Goal: Task Accomplishment & Management: Manage account settings

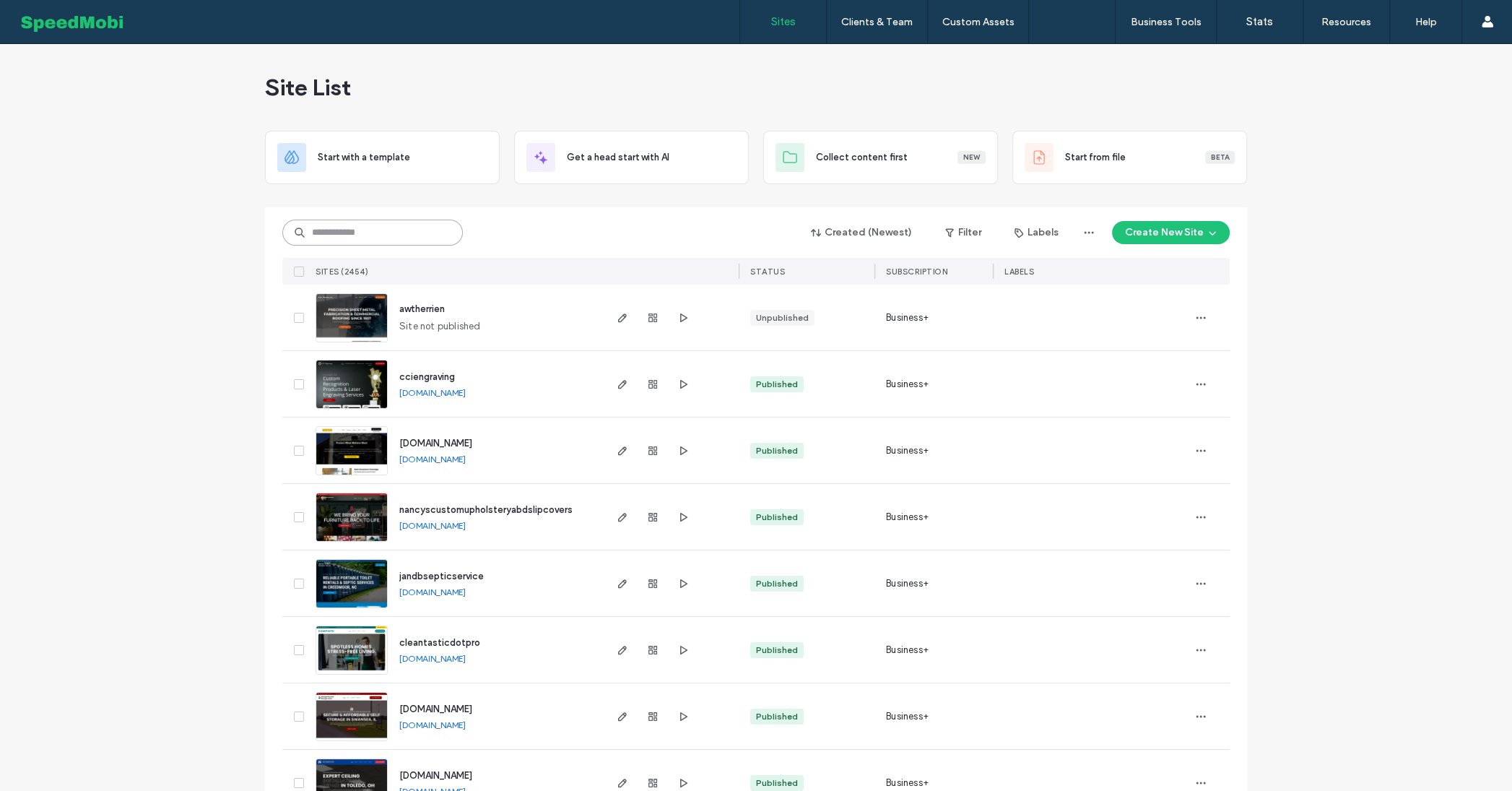
click at [396, 234] on input at bounding box center [372, 232] width 181 height 26
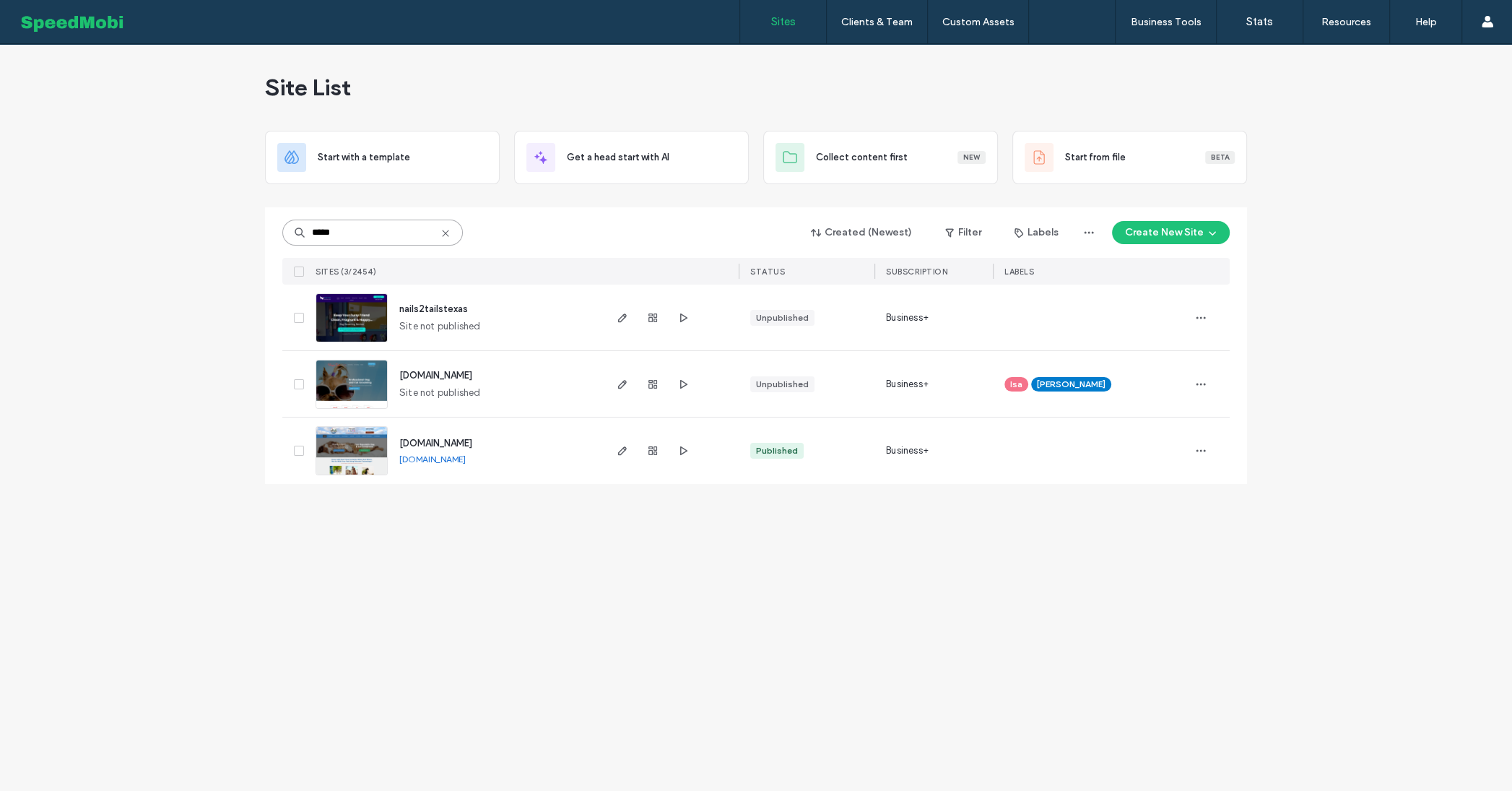
type input "*****"
click at [424, 446] on span "[DOMAIN_NAME]" at bounding box center [436, 443] width 73 height 11
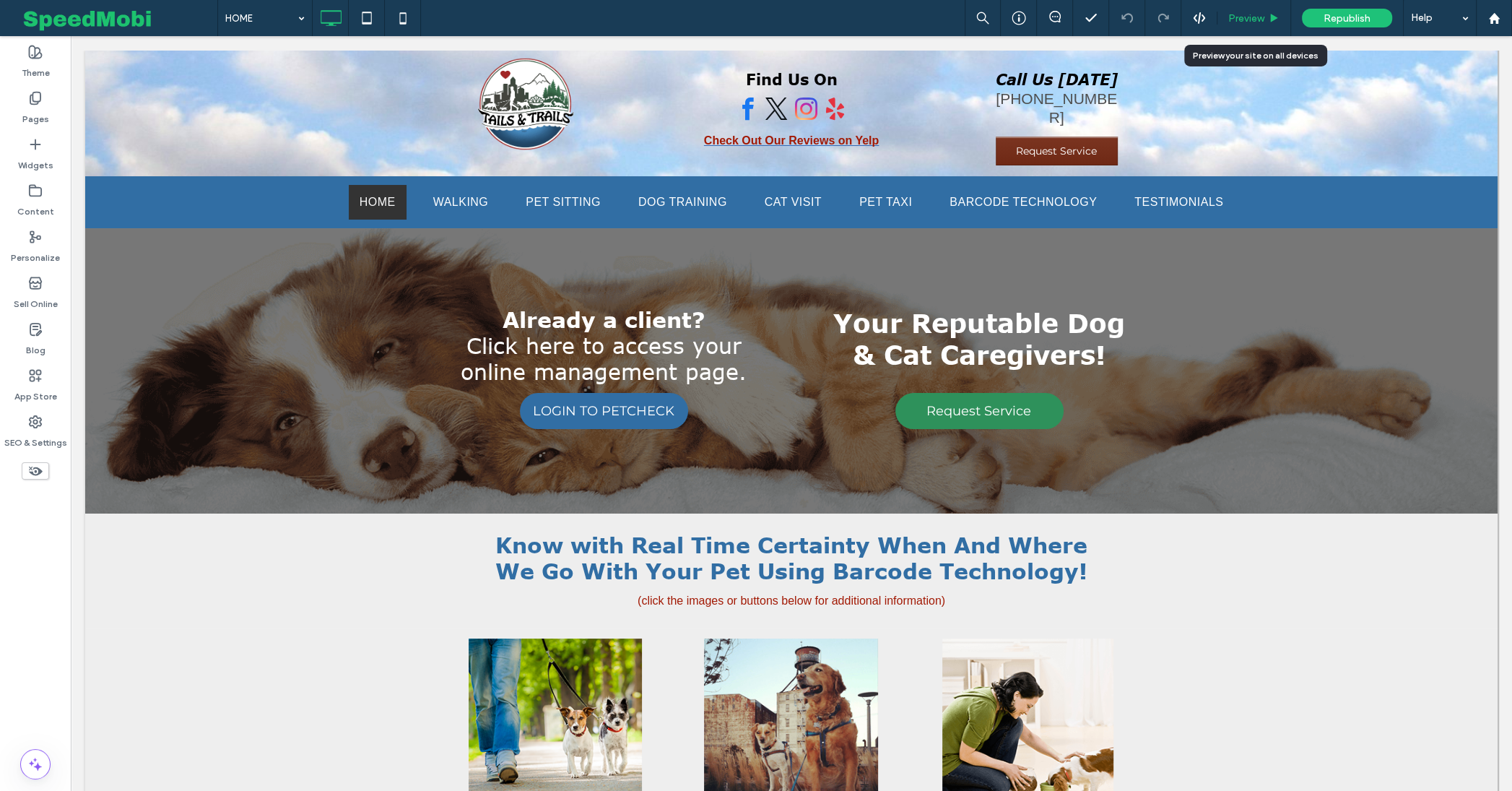
click at [1254, 10] on div "Preview" at bounding box center [1254, 18] width 73 height 36
click at [1250, 24] on div "Preview" at bounding box center [1254, 18] width 73 height 36
click at [1253, 20] on span "Preview" at bounding box center [1246, 18] width 36 height 12
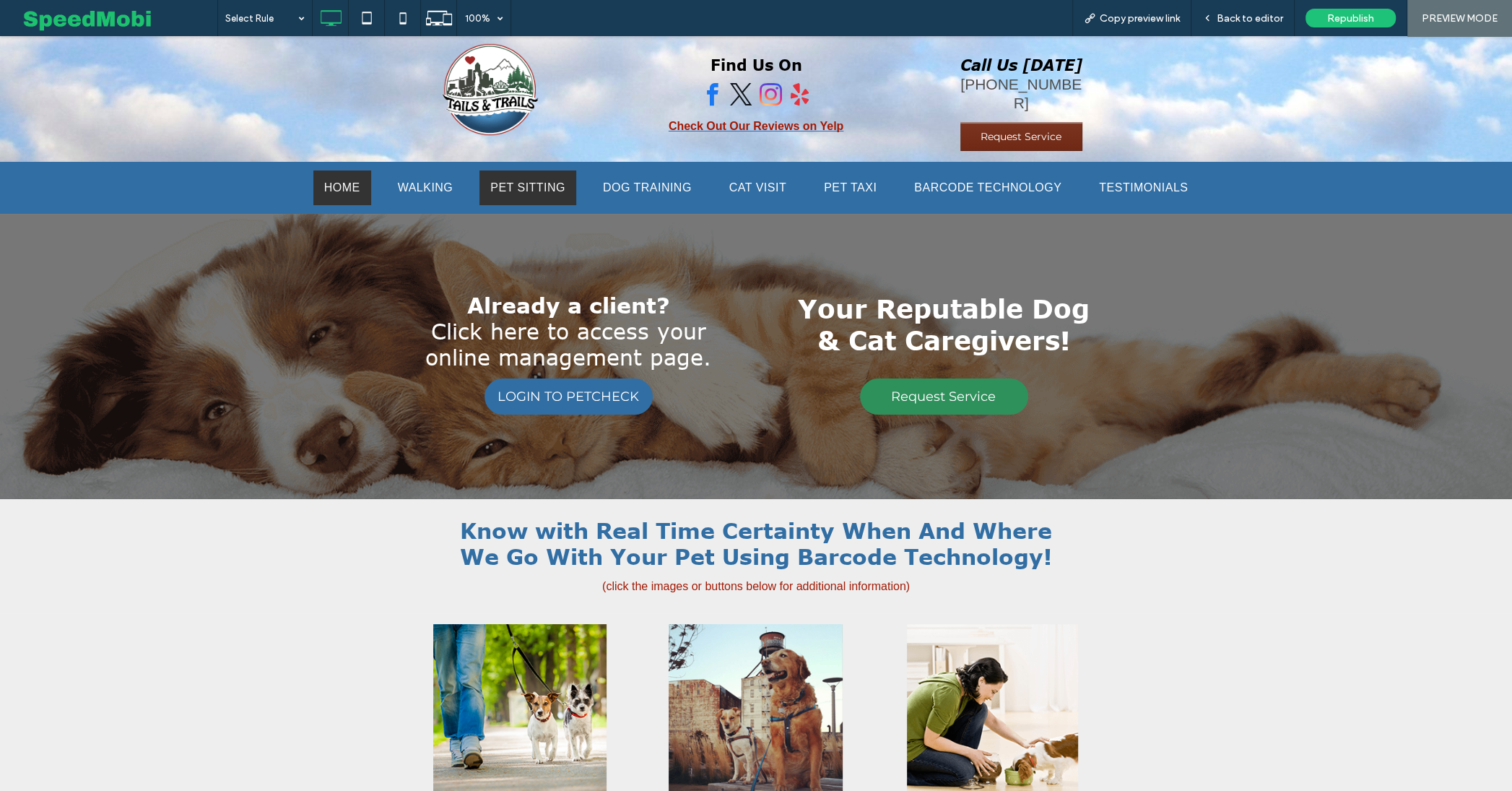
click at [545, 179] on span "PET SITTING" at bounding box center [527, 188] width 75 height 17
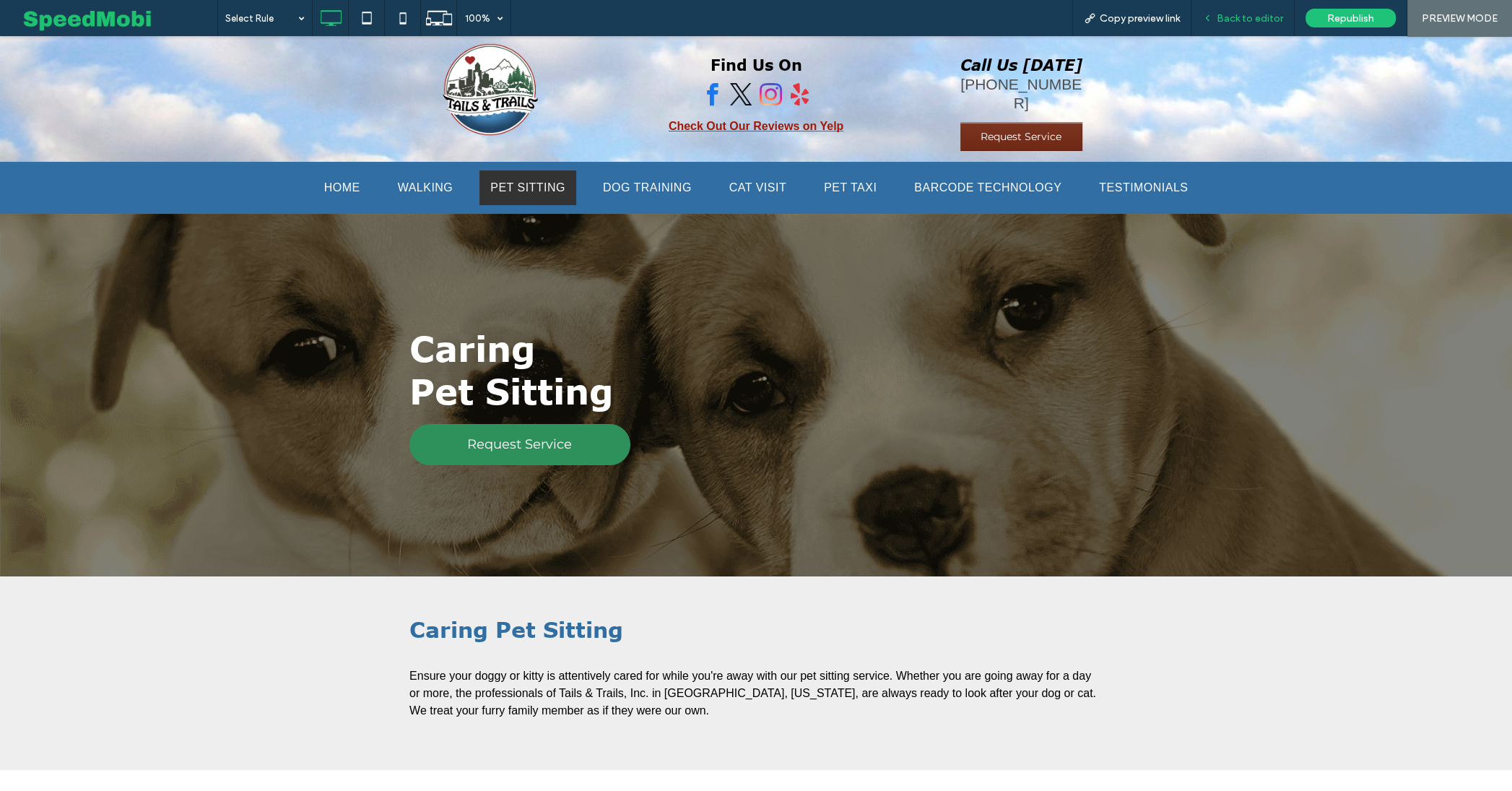
click at [1229, 15] on span "Back to editor" at bounding box center [1250, 18] width 67 height 12
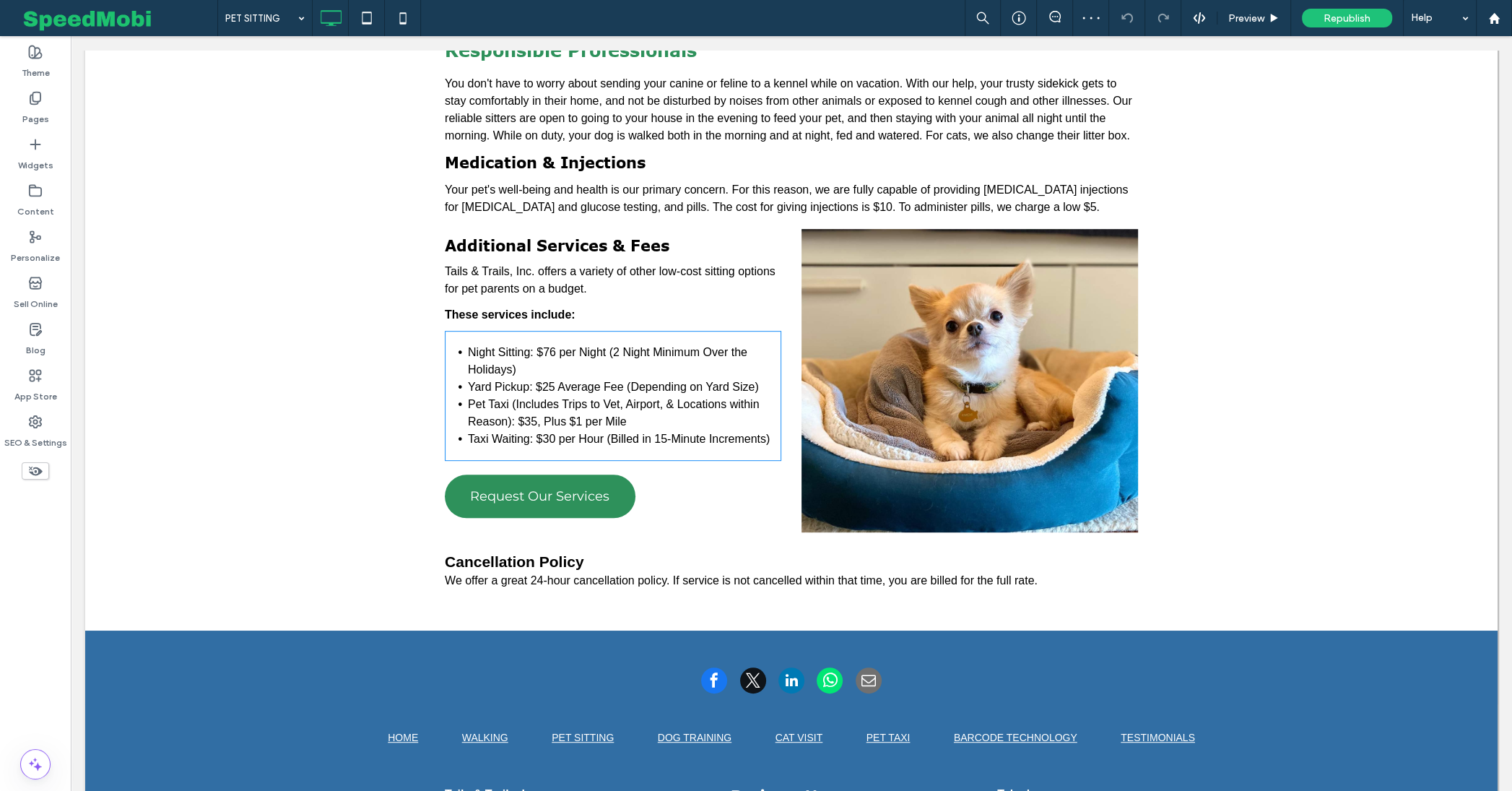
scroll to position [793, 0]
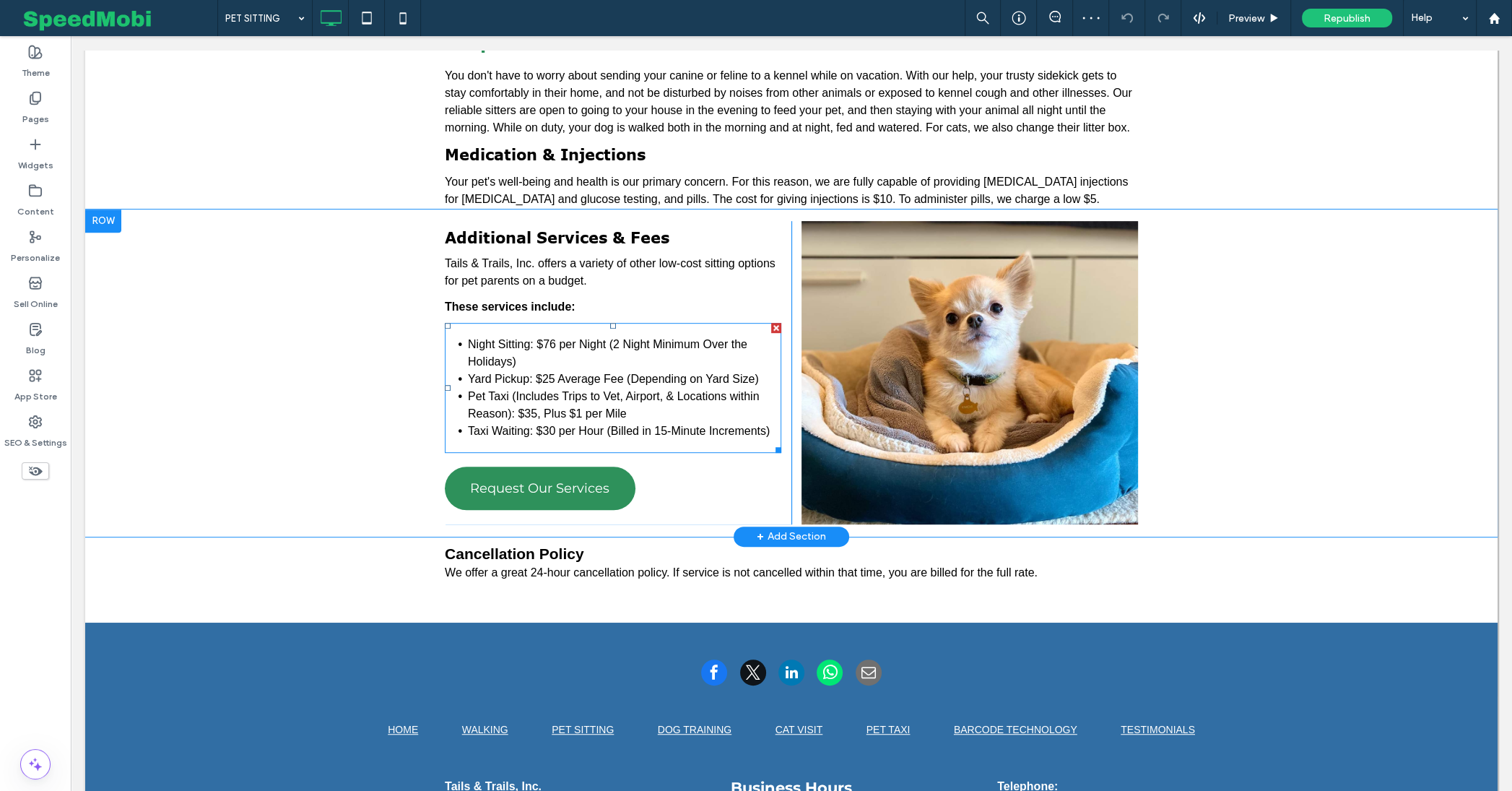
click at [531, 336] on li "Night Sitting: $76 per Night (2 Night Minimum Over the Holidays)" at bounding box center [624, 353] width 313 height 35
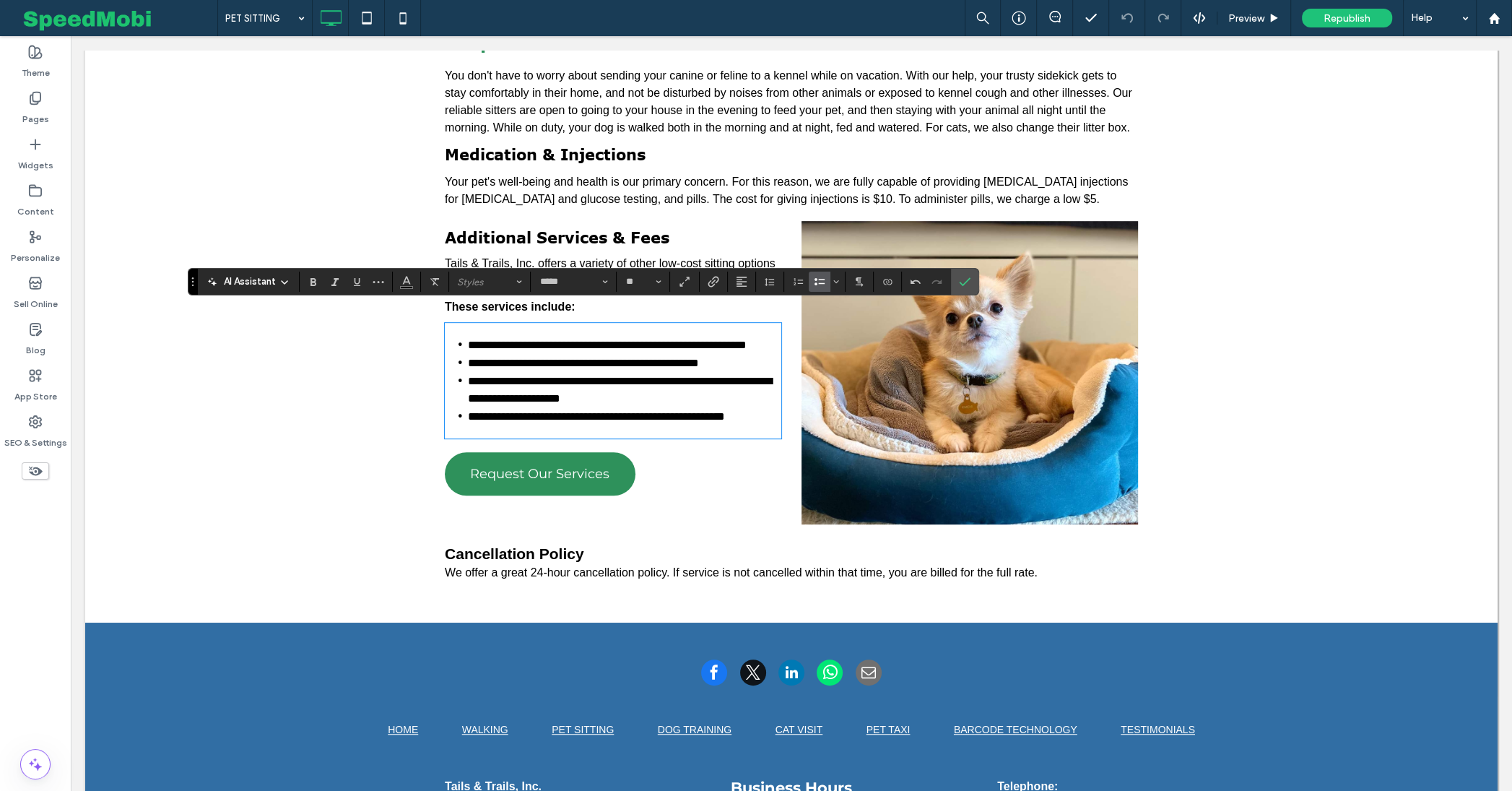
click at [555, 339] on span "**********" at bounding box center [607, 344] width 278 height 11
click at [960, 287] on icon "Confirm" at bounding box center [964, 282] width 11 height 11
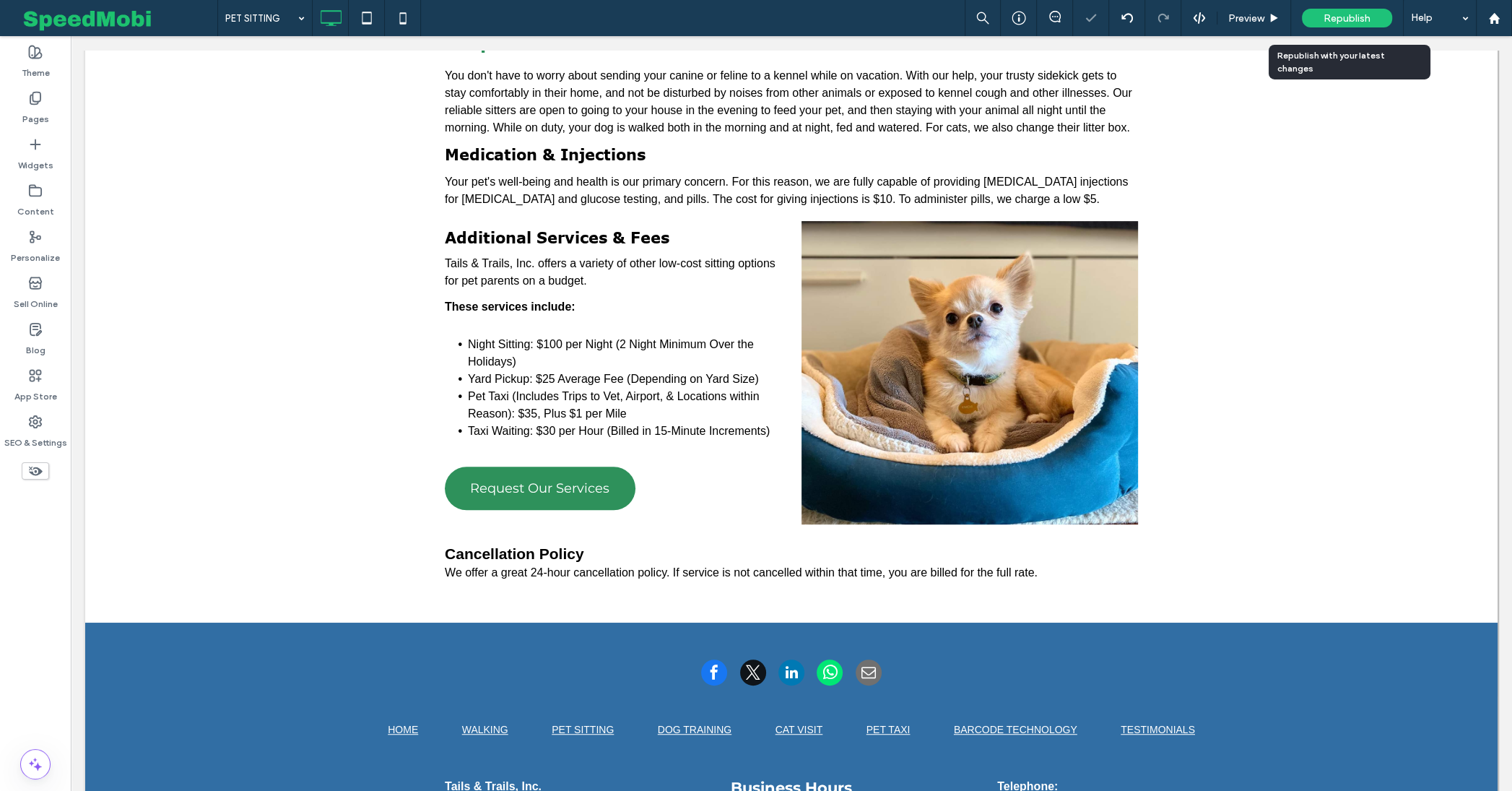
click at [1352, 22] on span "Republish" at bounding box center [1347, 18] width 47 height 12
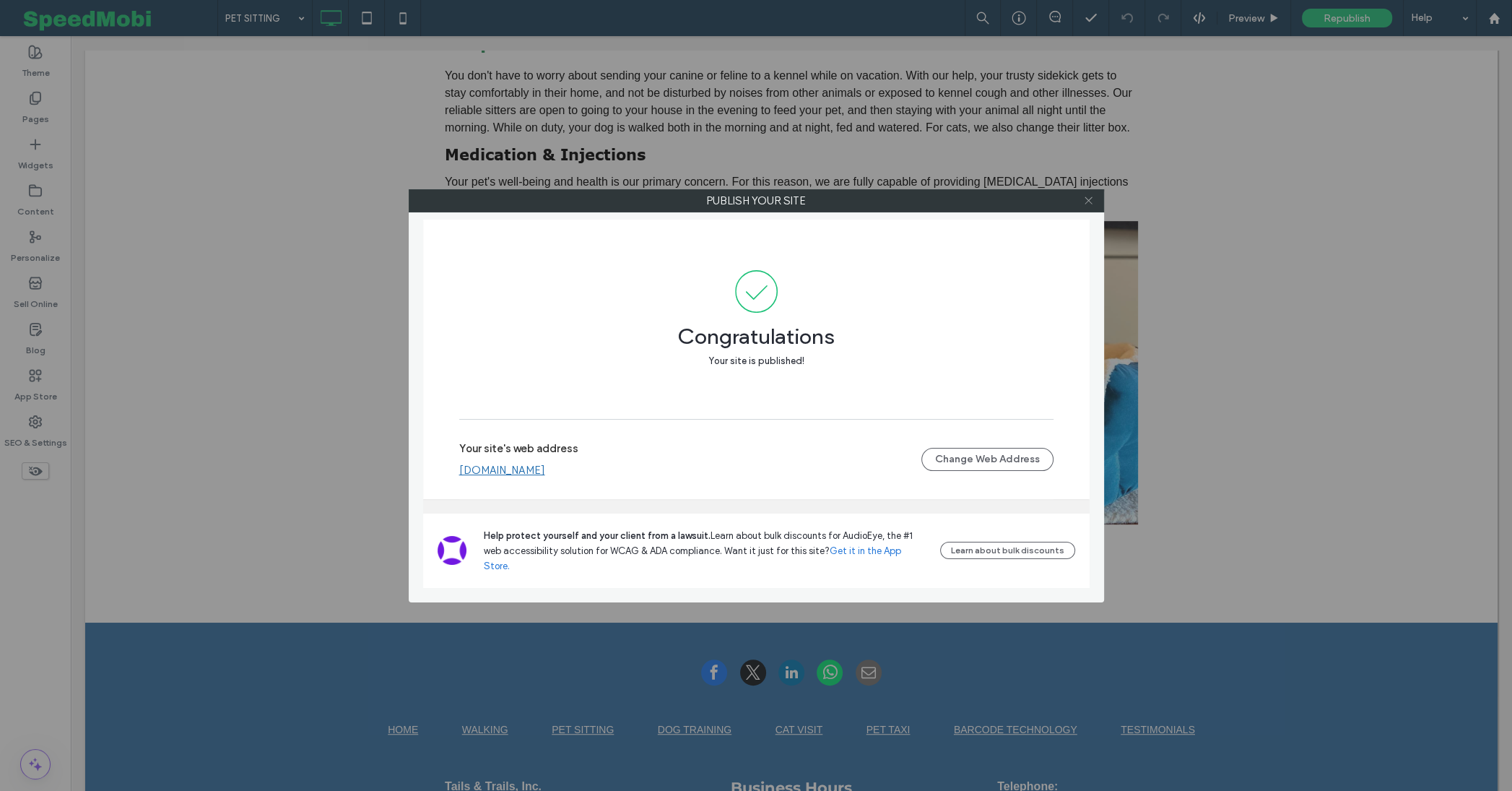
click at [1089, 200] on icon at bounding box center [1088, 201] width 11 height 11
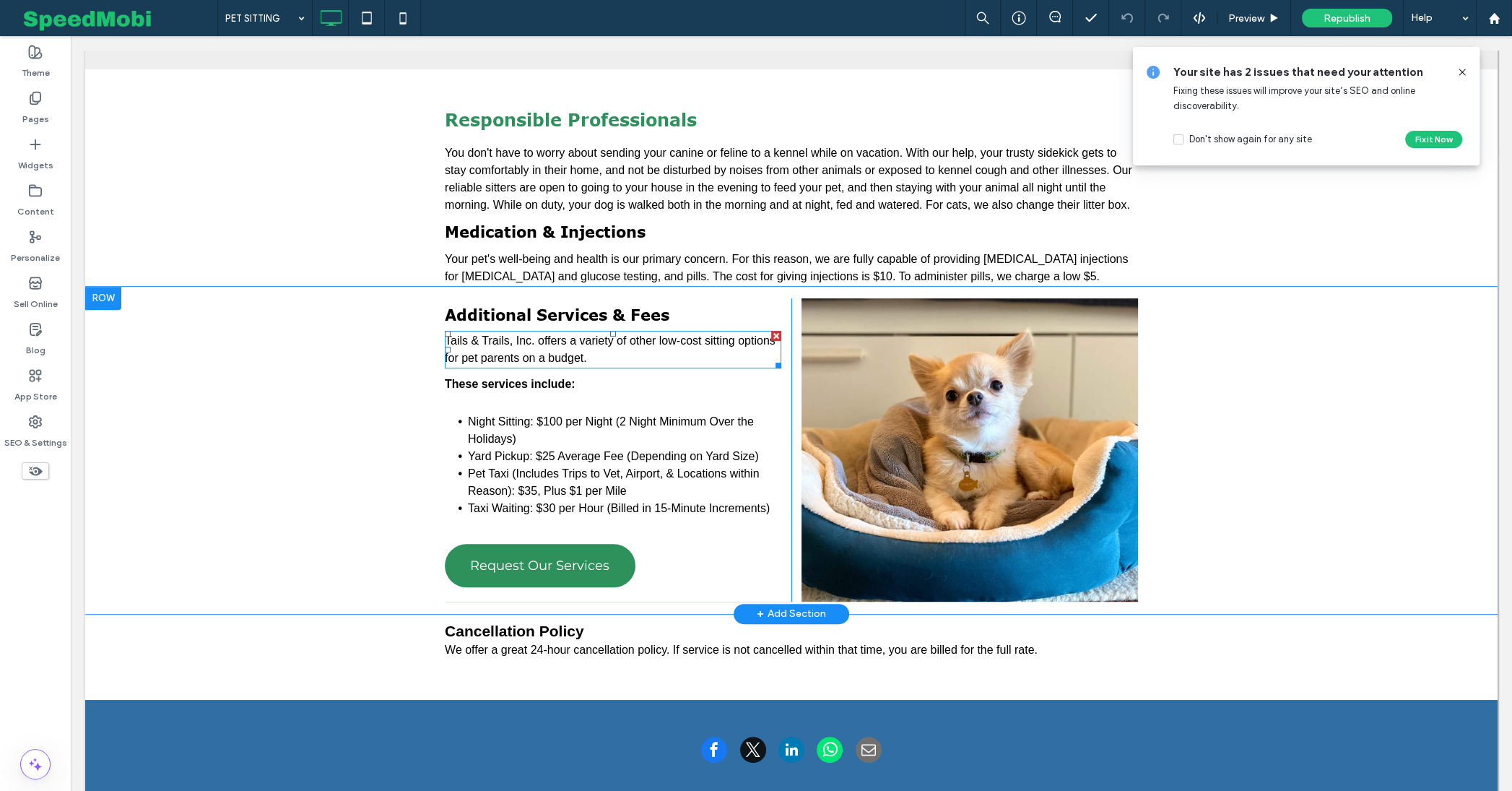
scroll to position [694, 0]
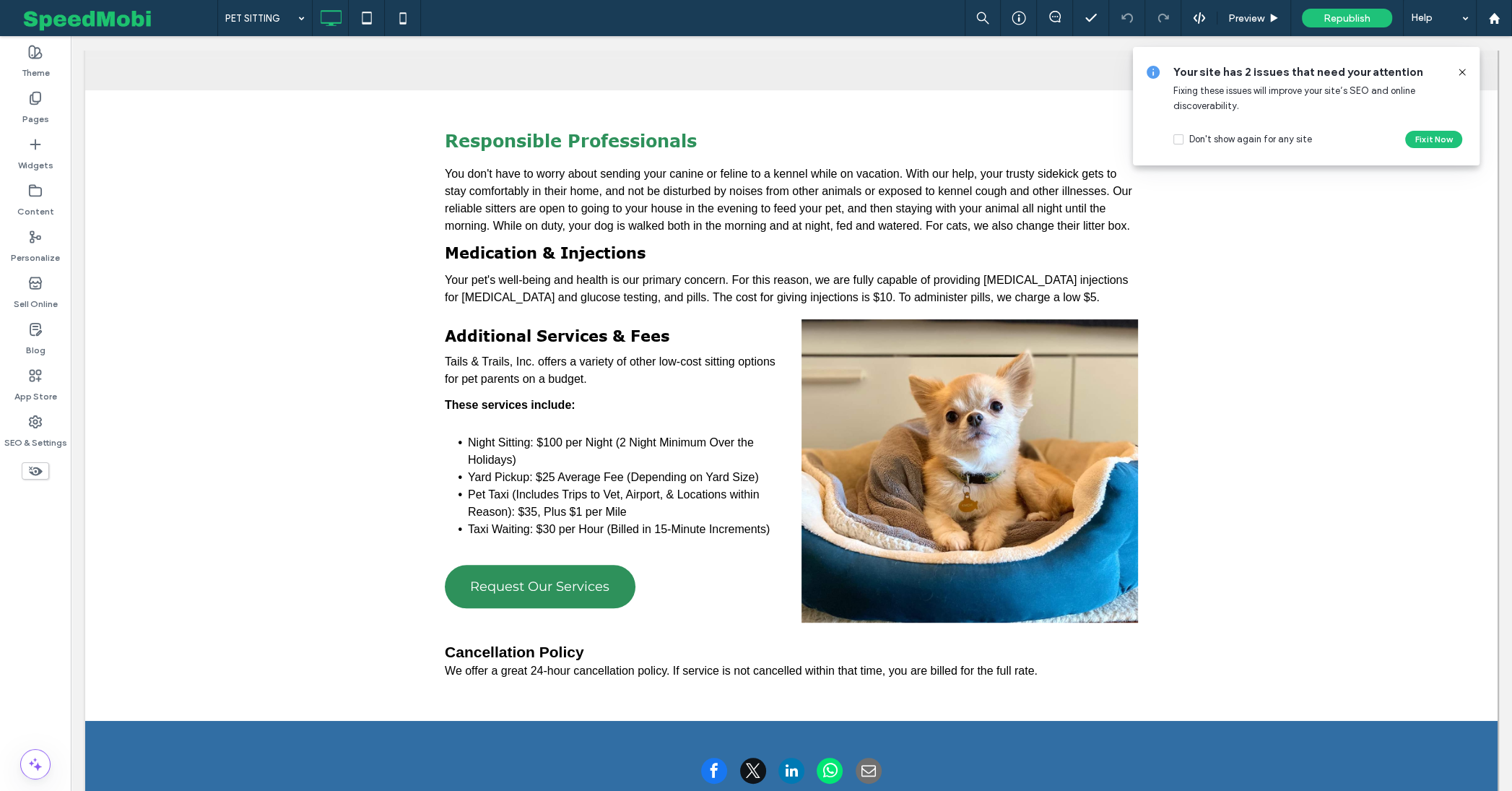
click at [1465, 71] on icon at bounding box center [1462, 72] width 11 height 11
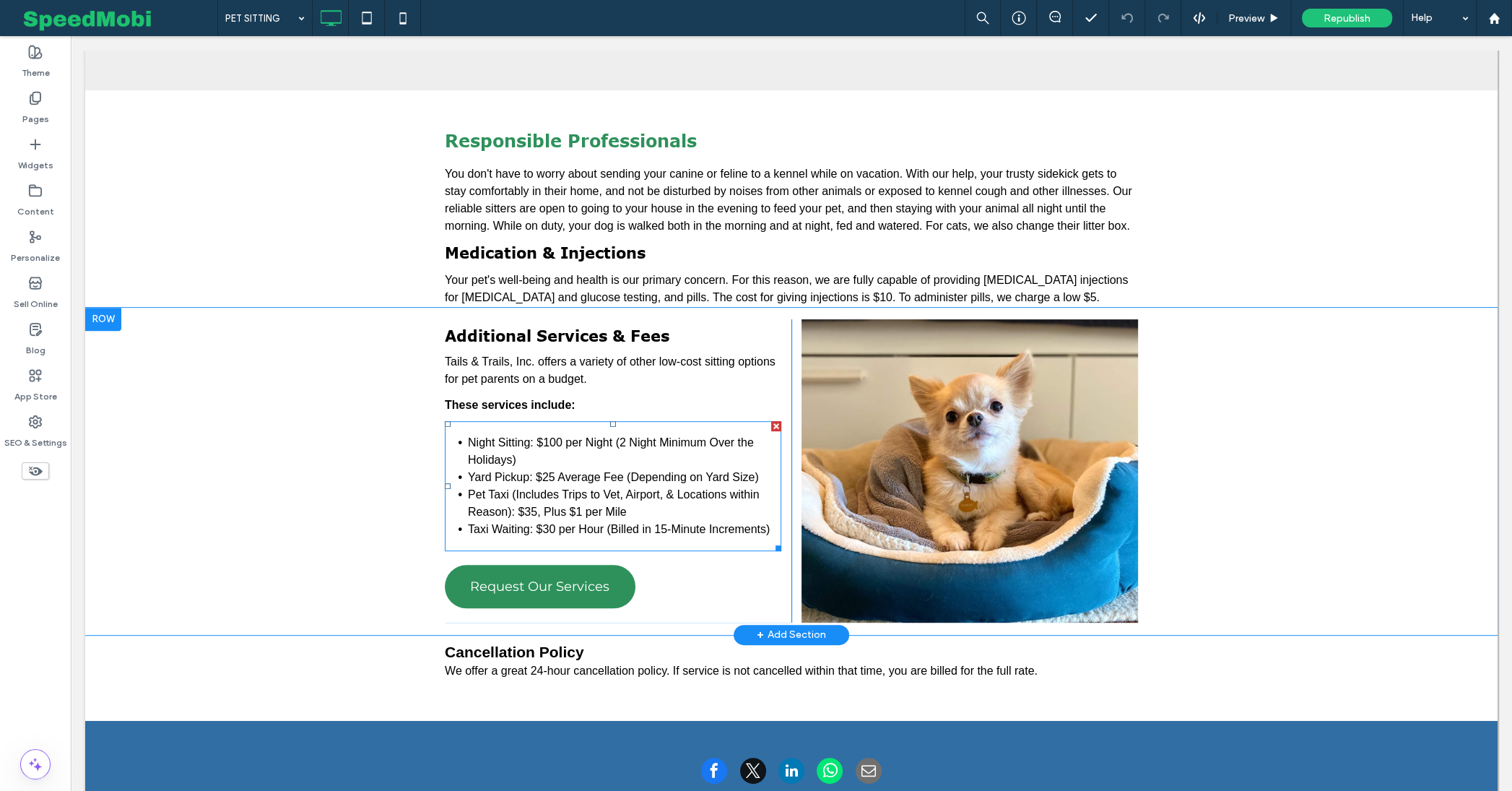
scroll to position [727, 0]
